Goal: Information Seeking & Learning: Learn about a topic

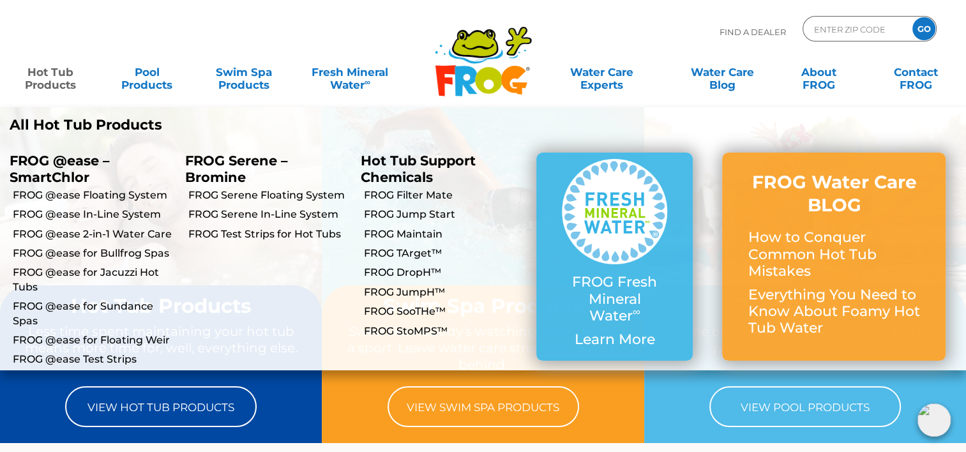
click at [49, 77] on link "Hot Tub Products" at bounding box center [50, 72] width 75 height 26
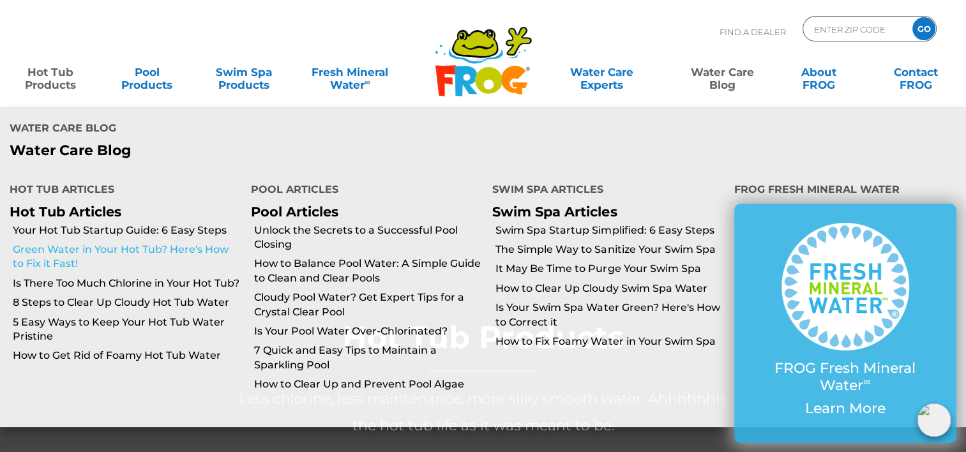
click at [70, 243] on link "Green Water in Your Hot Tub? Here's How to Fix it Fast!" at bounding box center [127, 257] width 228 height 29
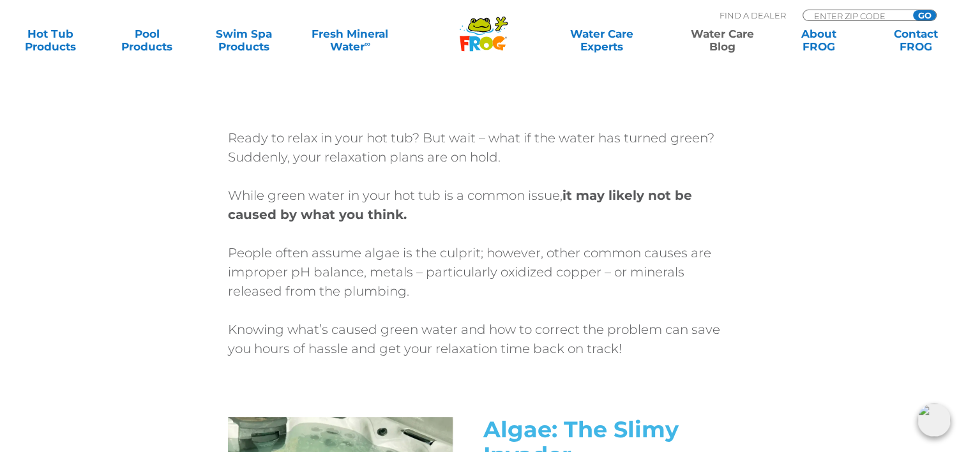
scroll to position [191, 0]
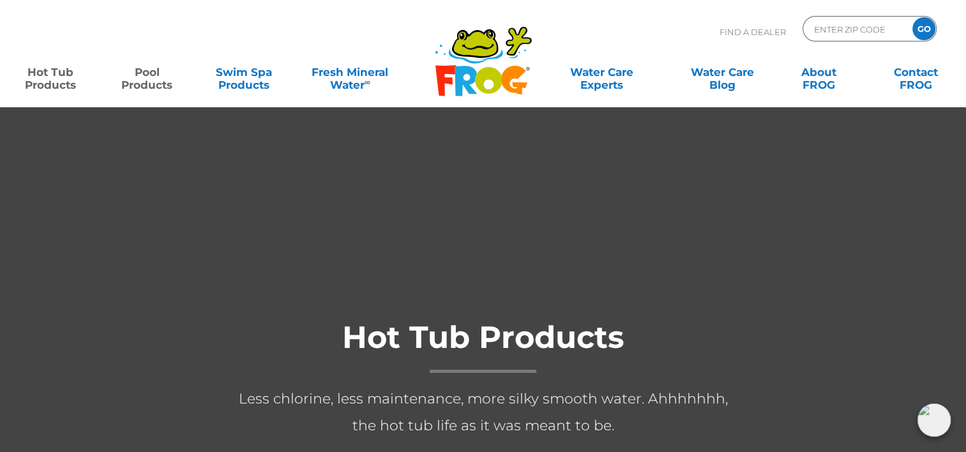
click at [153, 80] on link "Pool Products" at bounding box center [147, 72] width 75 height 26
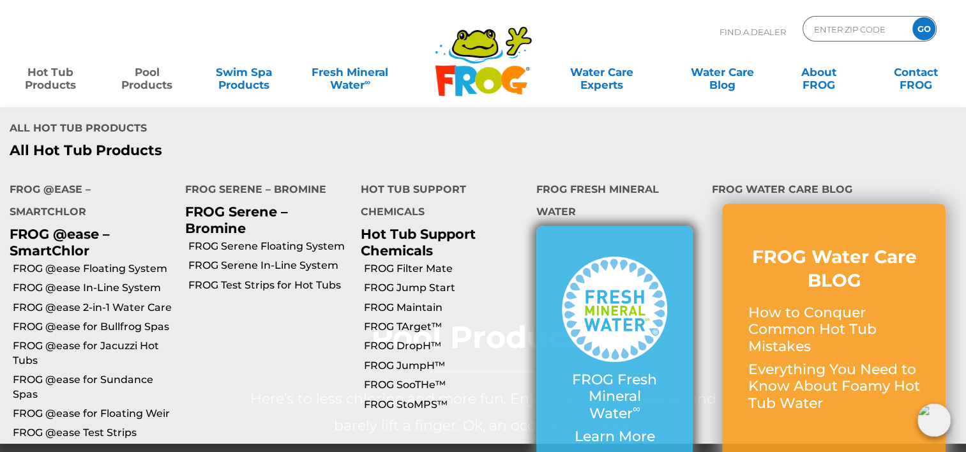
click at [632, 257] on img at bounding box center [614, 309] width 105 height 105
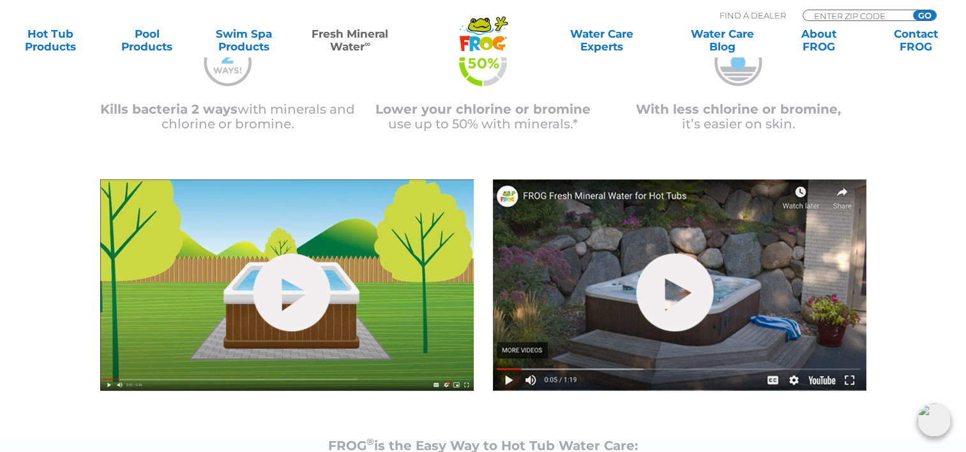
scroll to position [319, 0]
